Goal: Information Seeking & Learning: Learn about a topic

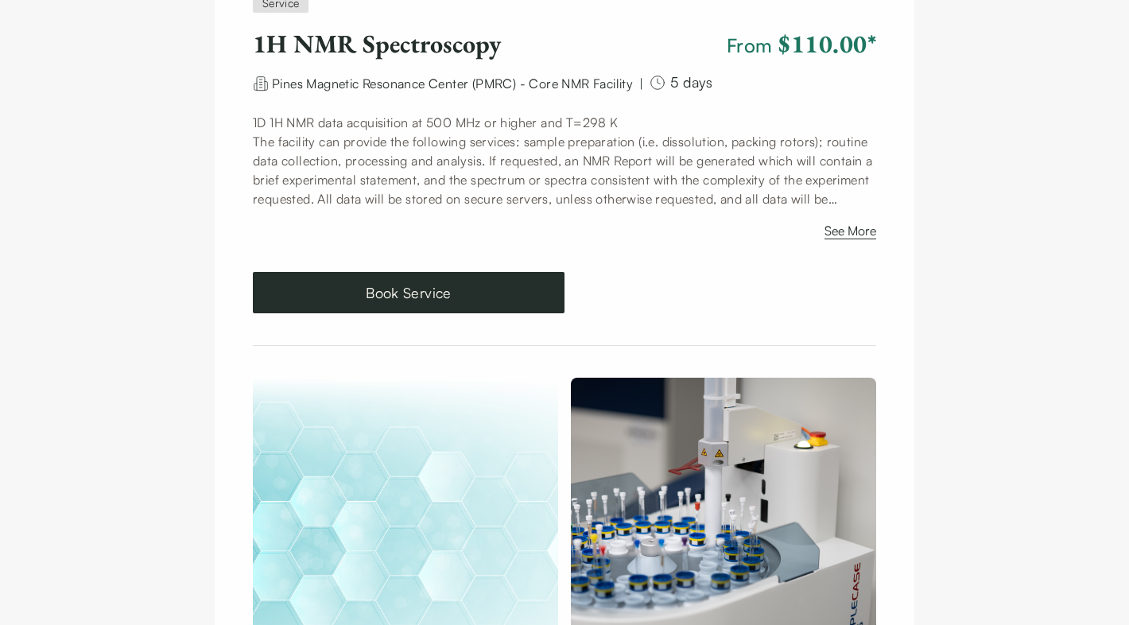
scroll to position [144, 0]
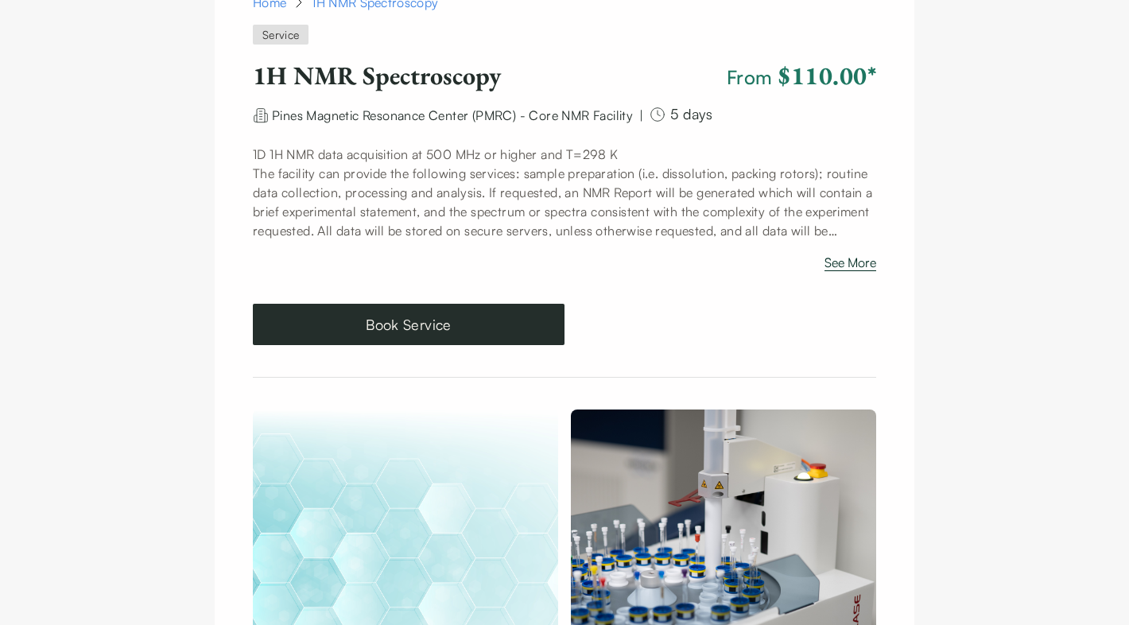
click at [863, 264] on button "See More" at bounding box center [851, 265] width 52 height 25
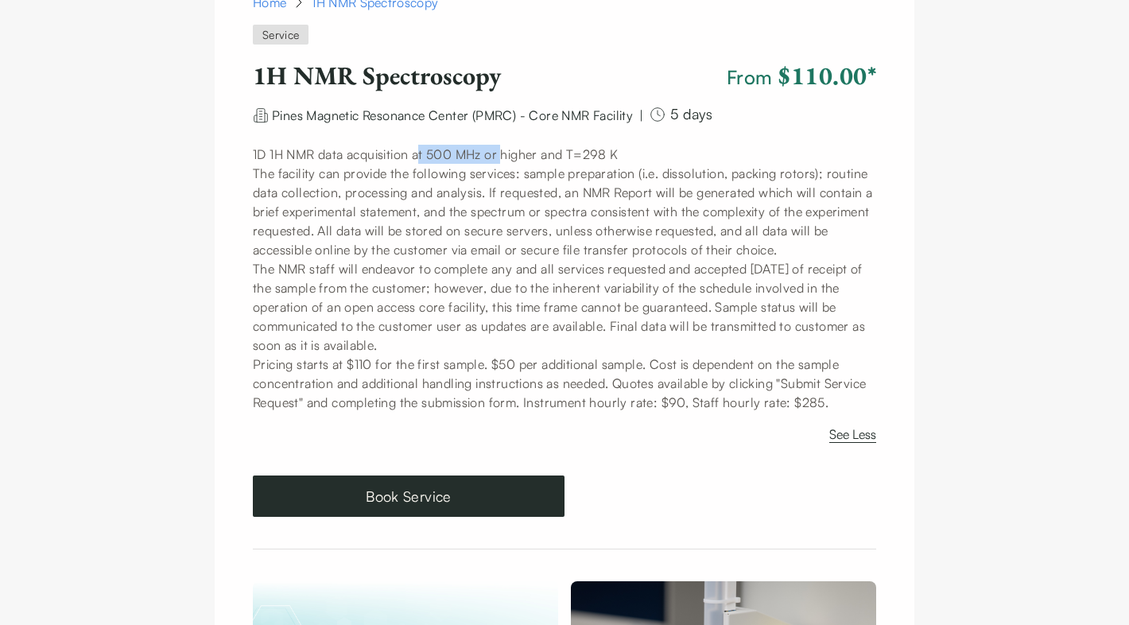
drag, startPoint x: 425, startPoint y: 153, endPoint x: 508, endPoint y: 157, distance: 82.8
click at [508, 157] on p "1D 1H NMR data acquisition at 500 MHz or higher and T=298 K" at bounding box center [564, 154] width 623 height 19
click at [505, 186] on p "The facility can provide the following services: sample preparation (i.e. disso…" at bounding box center [564, 211] width 623 height 95
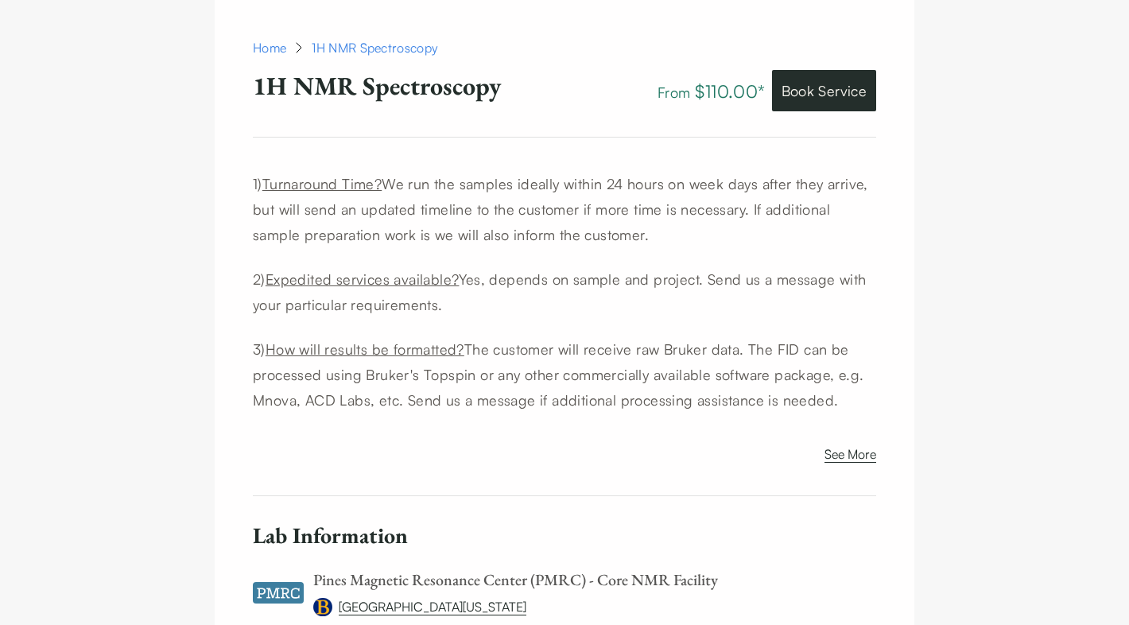
scroll to position [1413, 0]
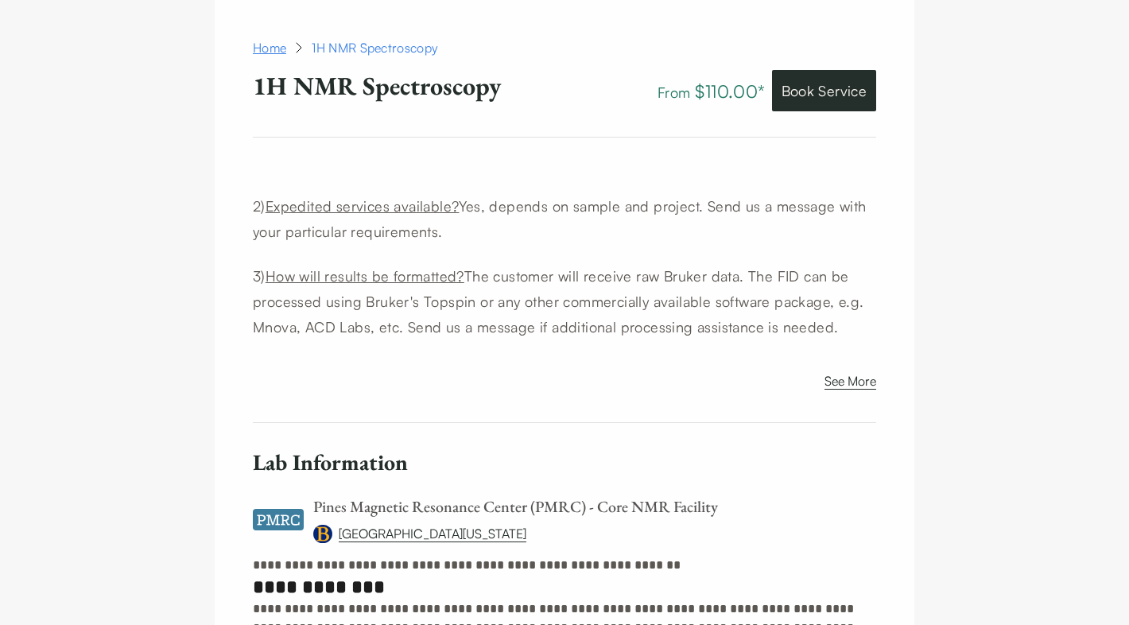
click at [278, 45] on link "Home" at bounding box center [269, 47] width 33 height 19
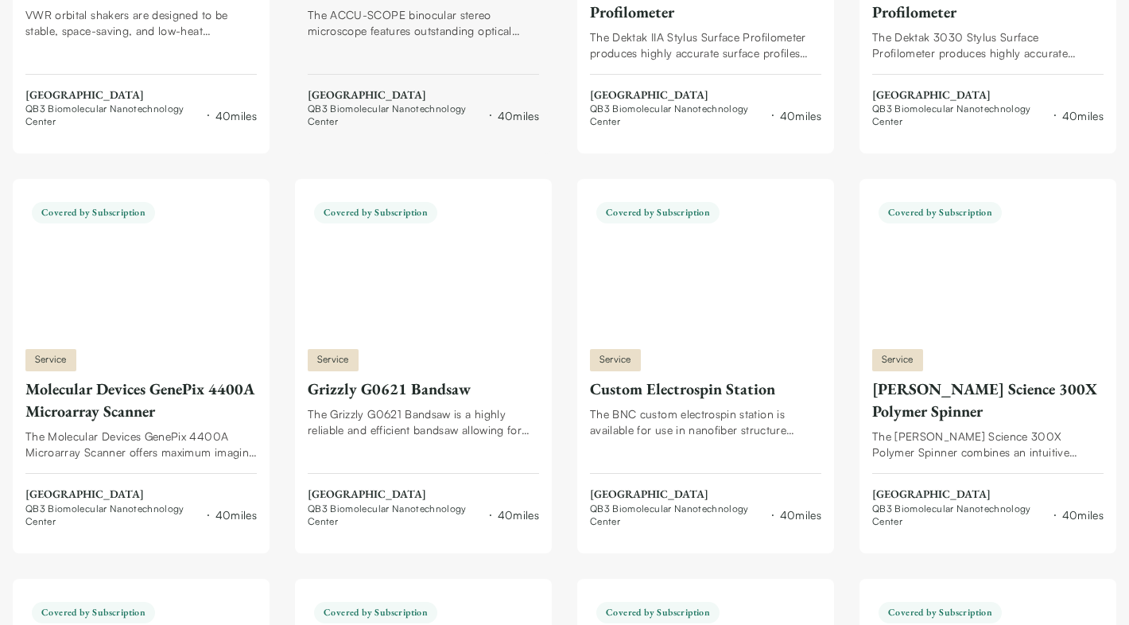
scroll to position [14952, 0]
